Goal: Information Seeking & Learning: Check status

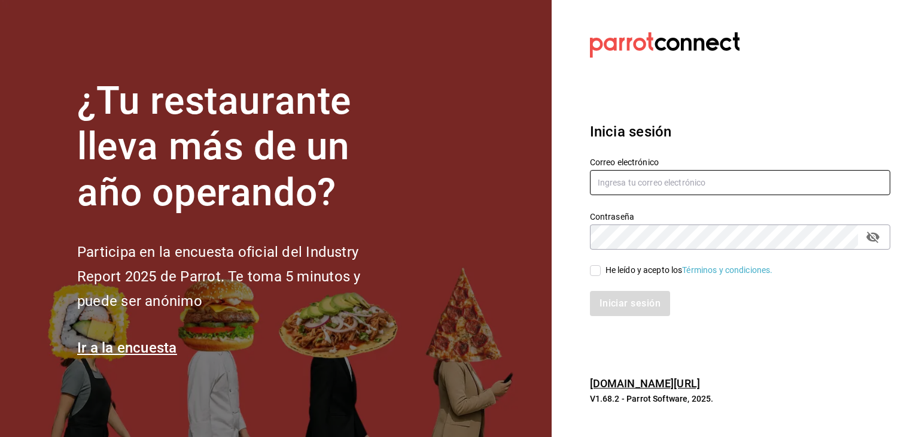
type input "[EMAIL_ADDRESS][DOMAIN_NAME]"
click at [594, 270] on input "He leído y acepto los Términos y condiciones." at bounding box center [595, 270] width 11 height 11
checkbox input "true"
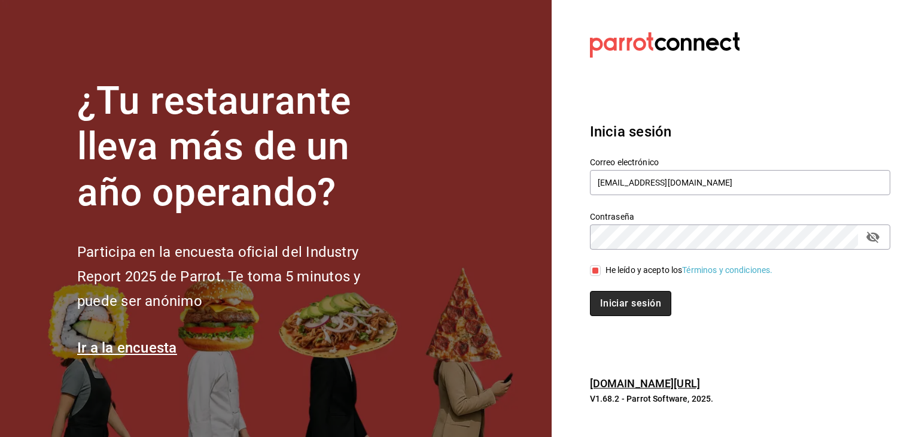
click at [615, 300] on button "Iniciar sesión" at bounding box center [630, 303] width 81 height 25
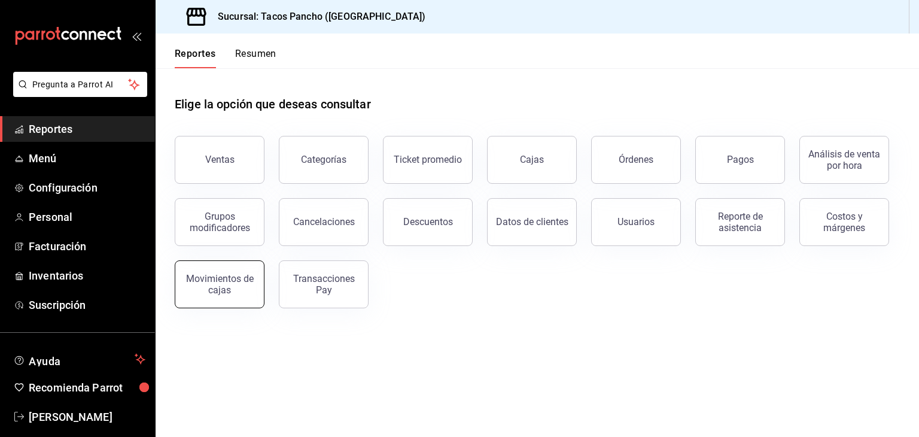
click at [239, 292] on div "Movimientos de cajas" at bounding box center [219, 284] width 74 height 23
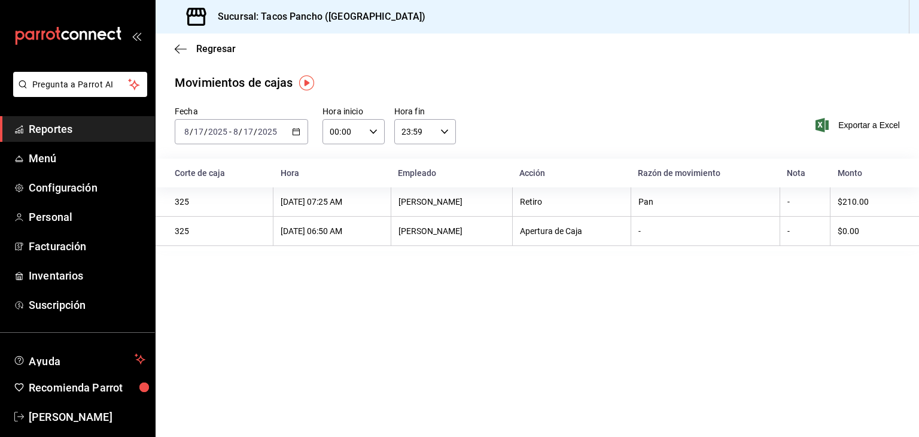
click at [218, 133] on input "2025" at bounding box center [218, 132] width 20 height 10
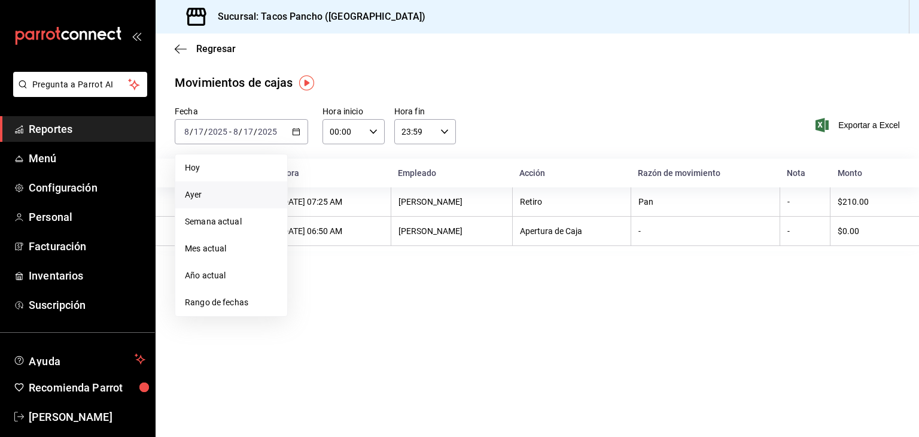
click at [196, 194] on span "Ayer" at bounding box center [231, 194] width 93 height 13
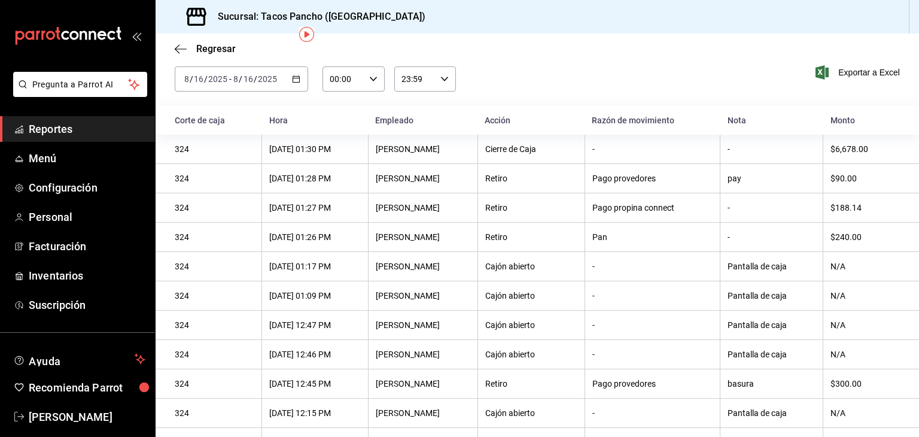
scroll to position [48, 0]
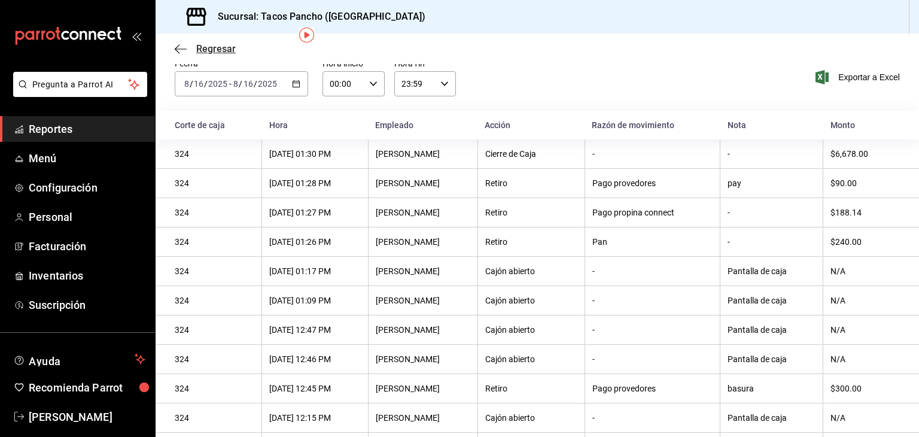
click at [181, 51] on icon "button" at bounding box center [181, 49] width 12 height 11
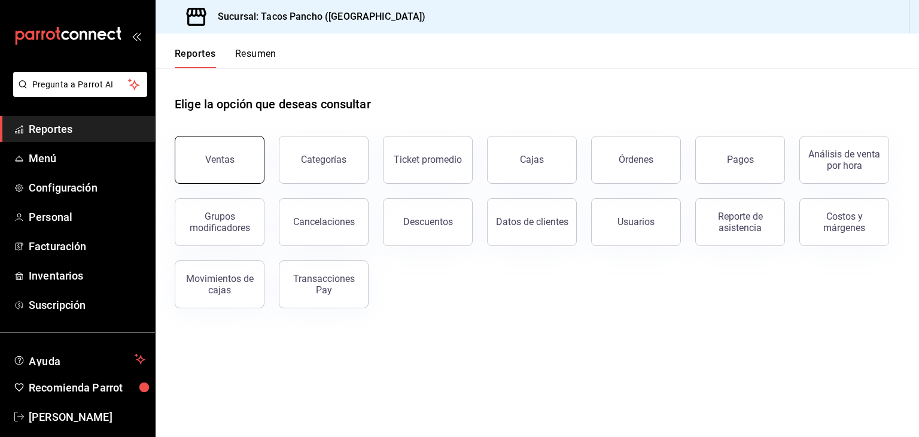
click at [249, 159] on button "Ventas" at bounding box center [220, 160] width 90 height 48
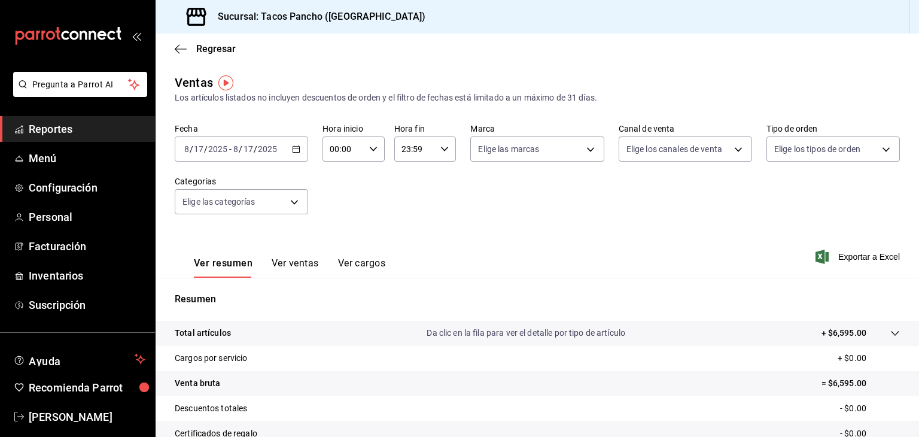
click at [212, 145] on input "2025" at bounding box center [218, 149] width 20 height 10
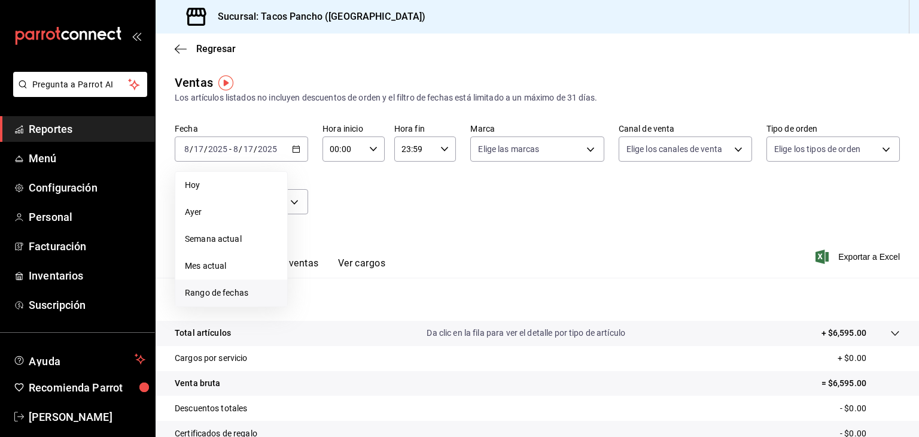
click at [206, 292] on span "Rango de fechas" at bounding box center [231, 292] width 93 height 13
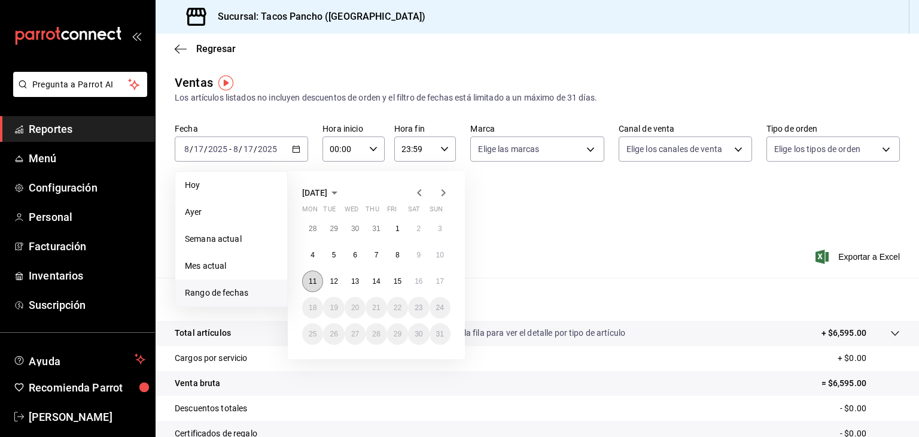
click at [322, 281] on button "11" at bounding box center [312, 281] width 21 height 22
click at [310, 288] on button "11" at bounding box center [312, 281] width 21 height 22
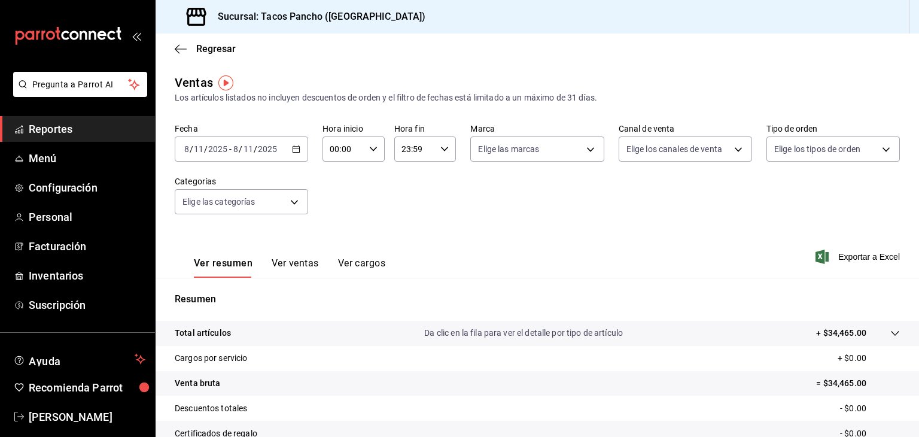
click at [291, 269] on button "Ver ventas" at bounding box center [295, 267] width 47 height 20
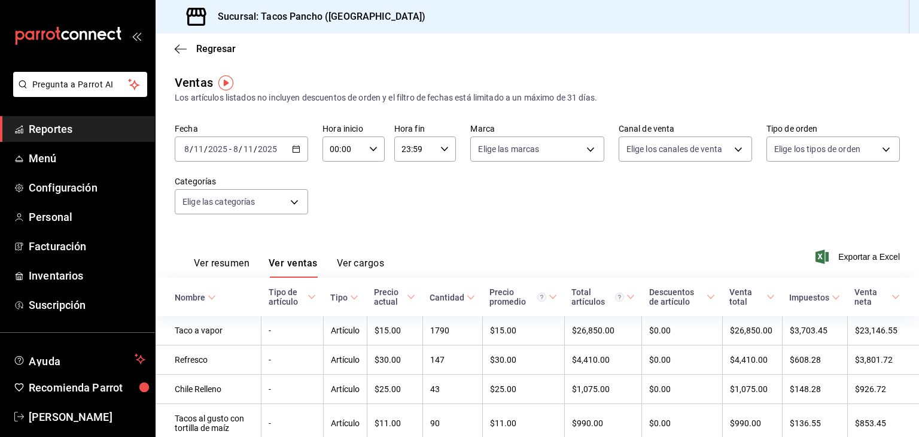
click at [271, 147] on input "2025" at bounding box center [267, 149] width 20 height 10
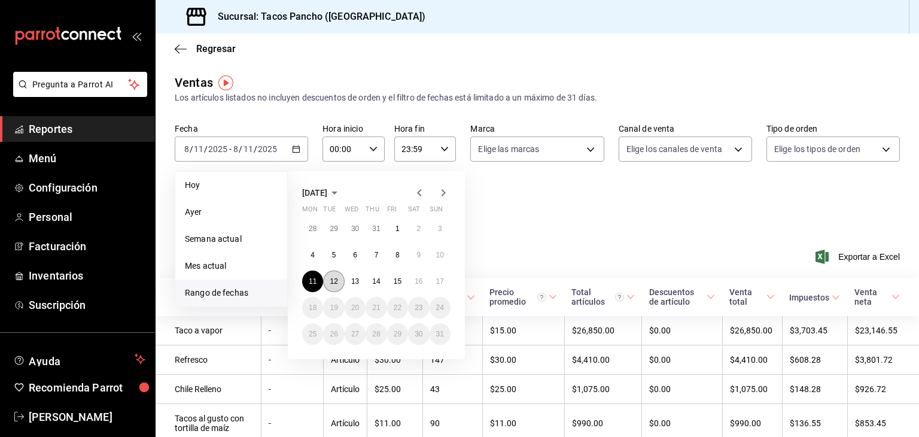
click at [336, 281] on abbr "12" at bounding box center [334, 281] width 8 height 8
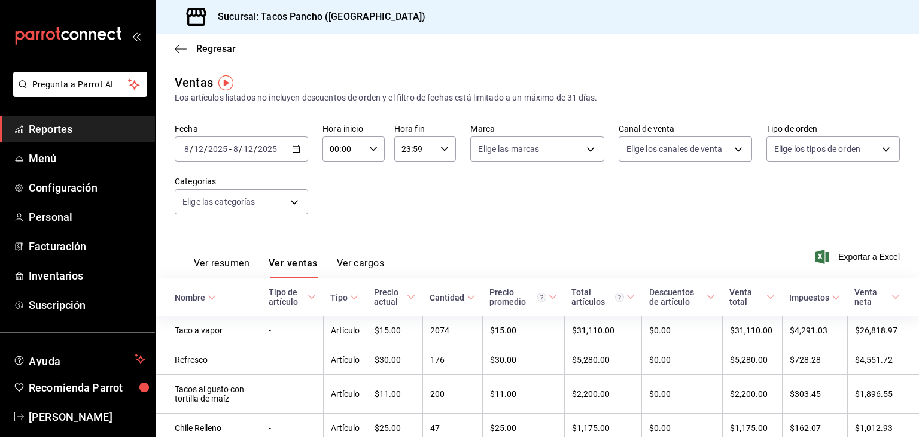
click at [248, 153] on input "12" at bounding box center [248, 149] width 11 height 10
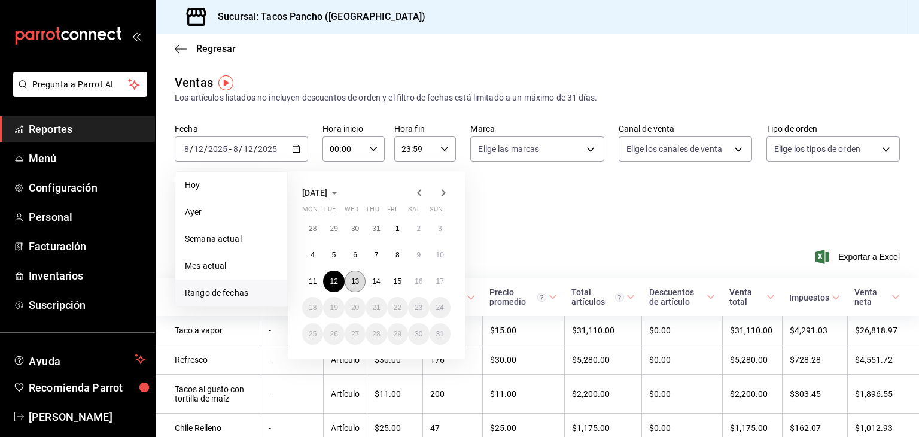
click at [352, 276] on button "13" at bounding box center [354, 281] width 21 height 22
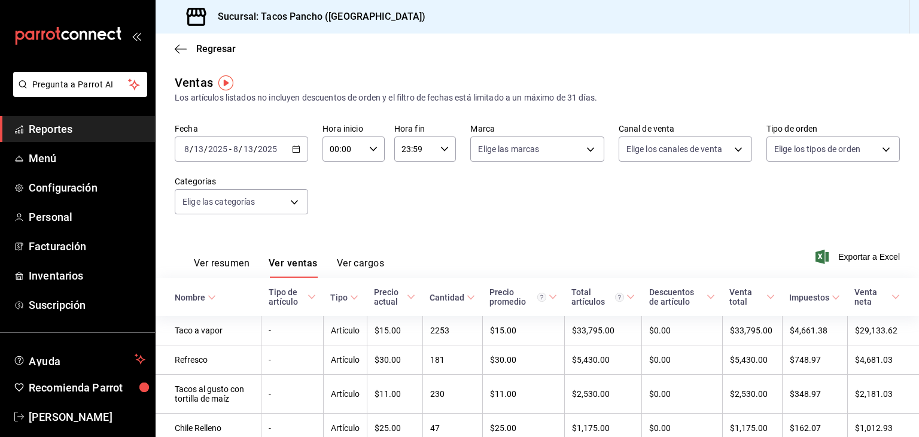
click at [264, 147] on input "2025" at bounding box center [267, 149] width 20 height 10
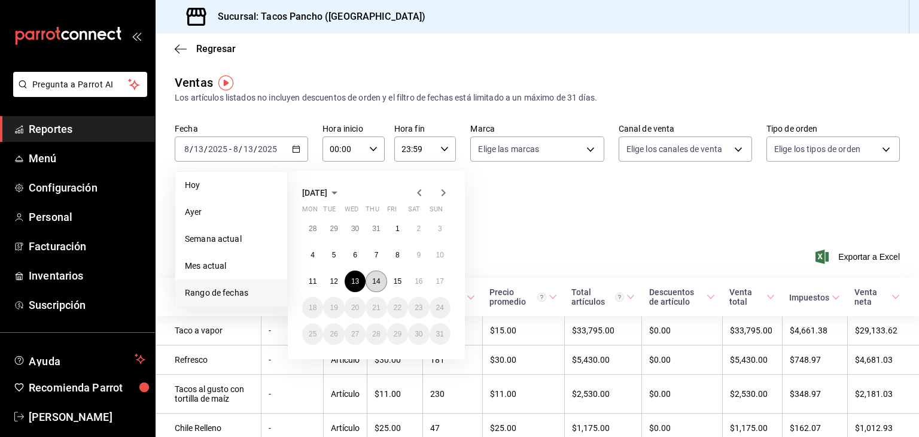
click at [374, 282] on abbr "14" at bounding box center [376, 281] width 8 height 8
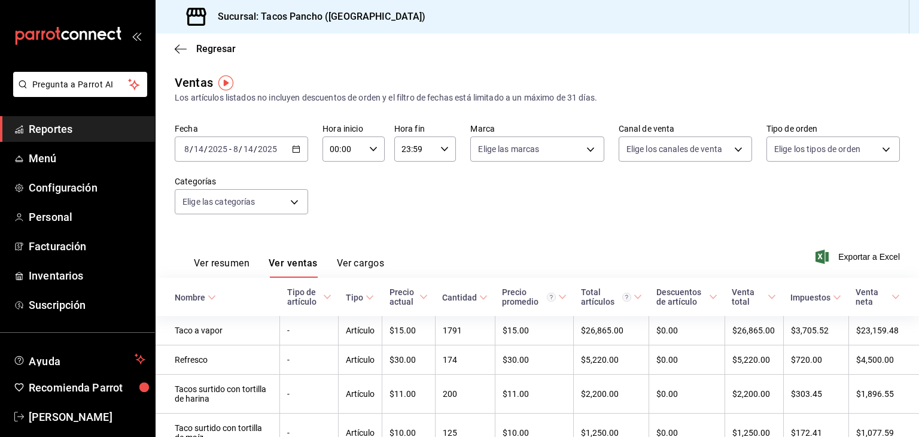
click at [277, 148] on div "2025-08-14 8 / 14 / 2025" at bounding box center [254, 149] width 47 height 10
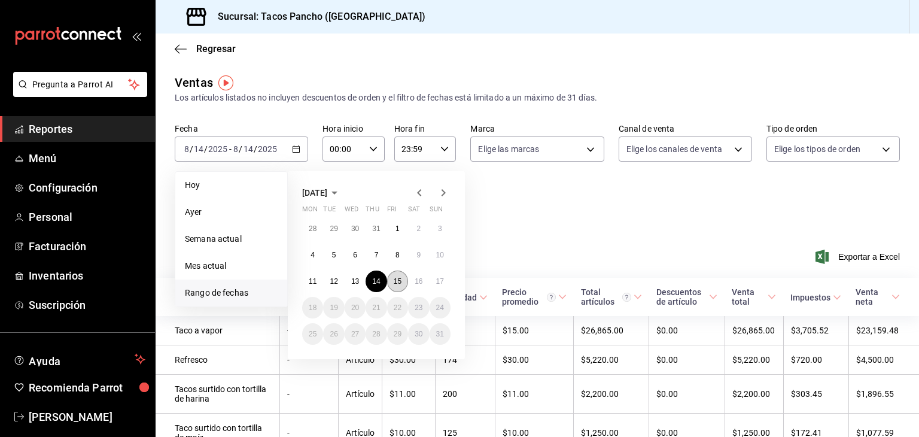
click at [405, 277] on button "15" at bounding box center [397, 281] width 21 height 22
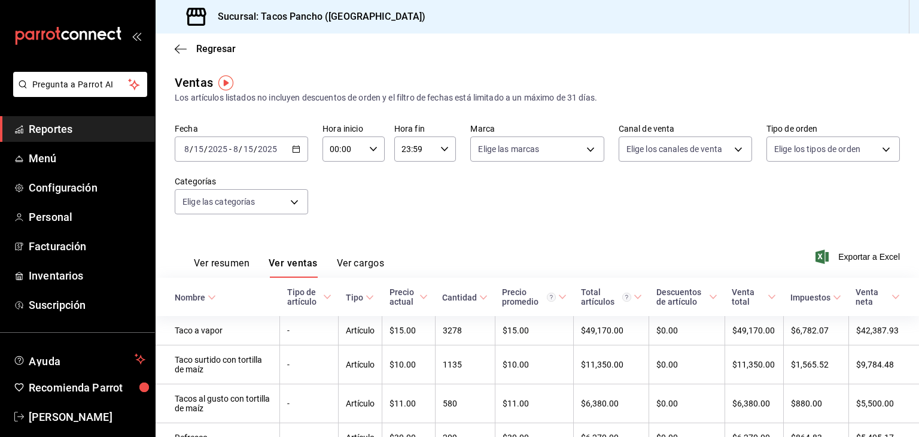
click at [271, 142] on div "2025-08-15 8 / 15 / 2025 - 2025-08-15 8 / 15 / 2025" at bounding box center [241, 148] width 133 height 25
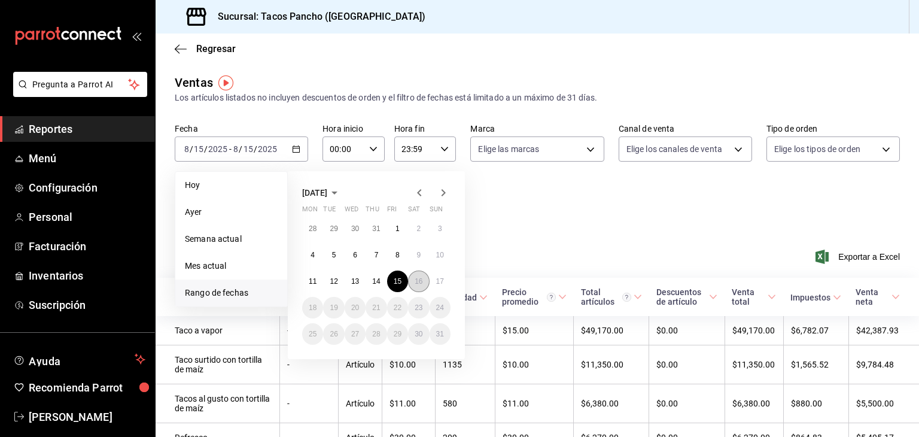
click at [420, 275] on button "16" at bounding box center [418, 281] width 21 height 22
